Goal: Navigation & Orientation: Find specific page/section

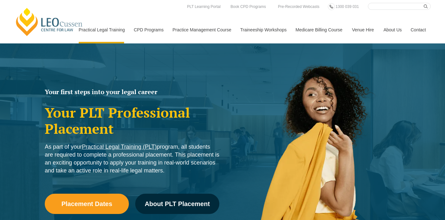
scroll to position [1533, 0]
